Goal: Information Seeking & Learning: Learn about a topic

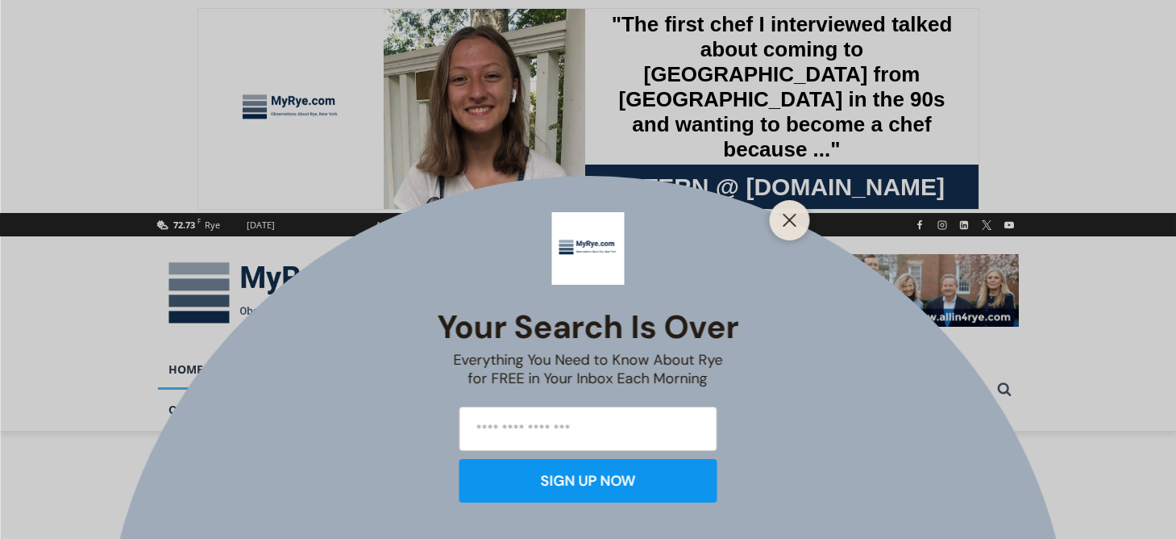
scroll to position [322, 0]
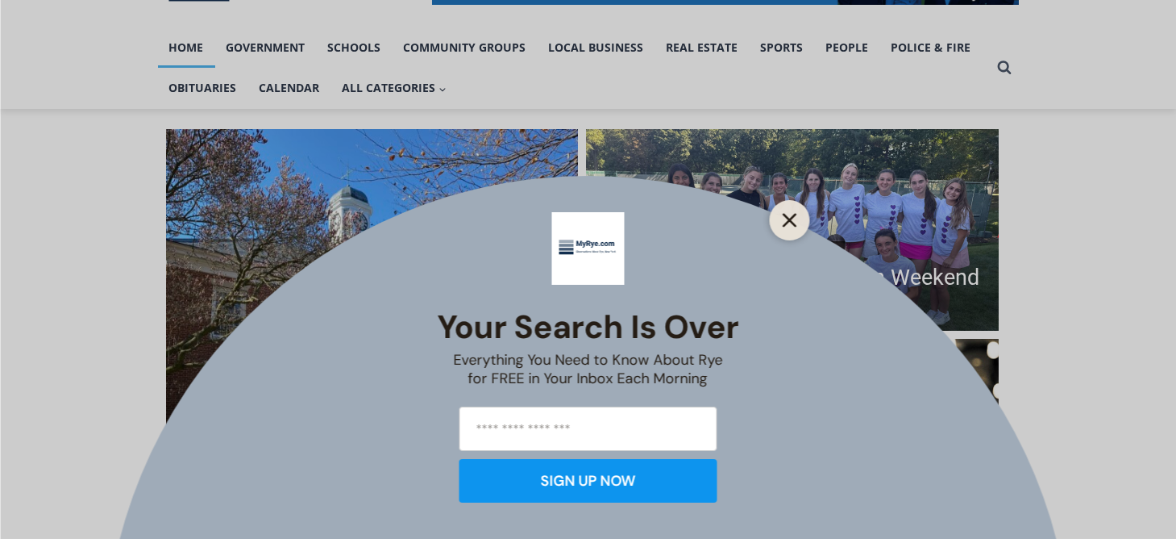
click at [787, 212] on button "Close" at bounding box center [790, 220] width 23 height 23
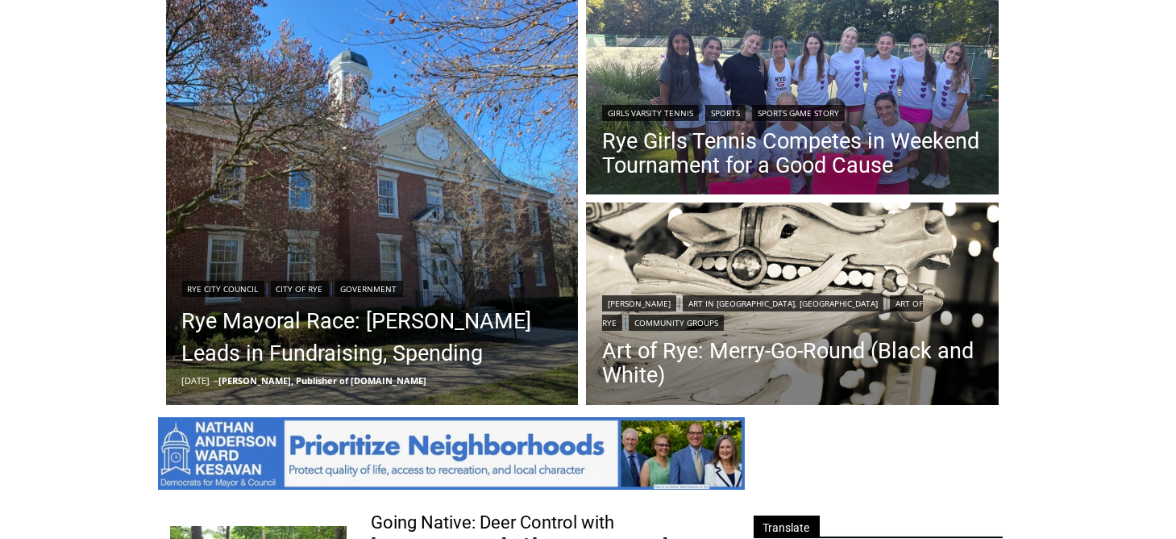
scroll to position [484, 0]
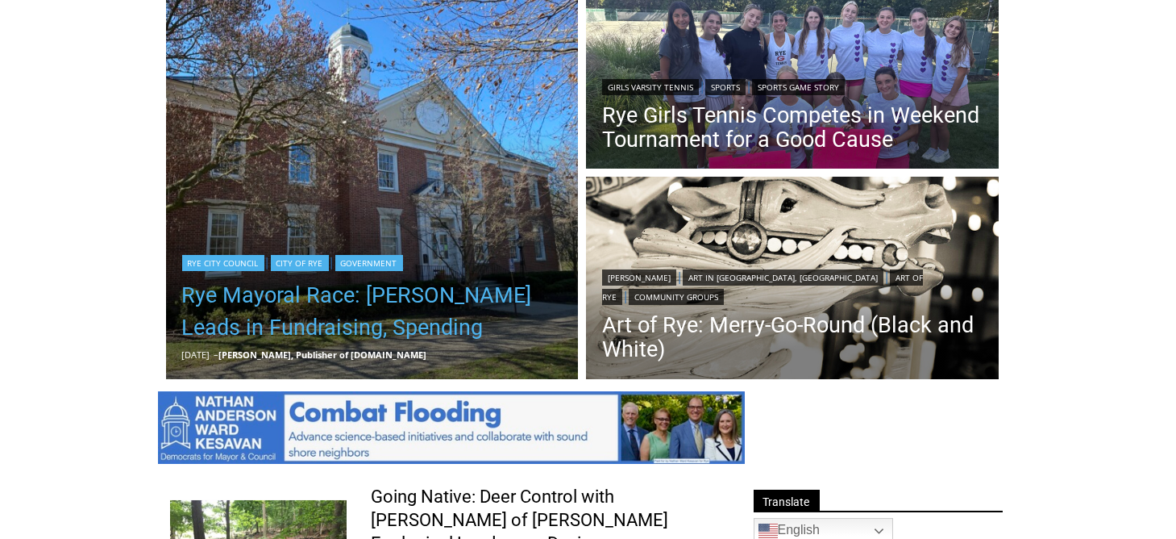
click at [346, 294] on link "Rye Mayoral Race: [PERSON_NAME] Leads in Fundraising, Spending" at bounding box center [372, 311] width 381 height 65
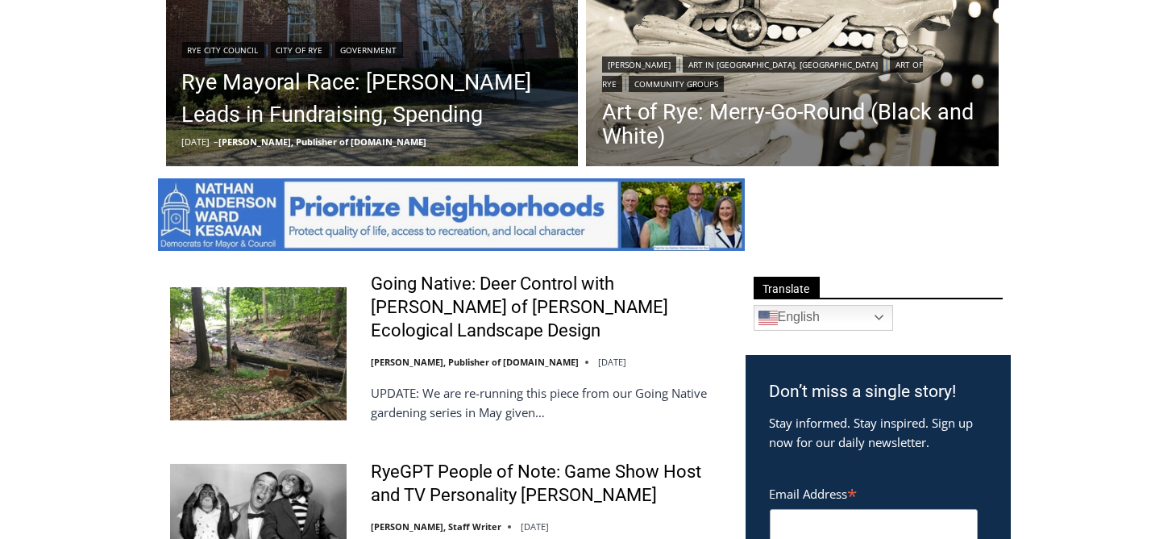
scroll to position [484, 0]
